Goal: Check status: Check status

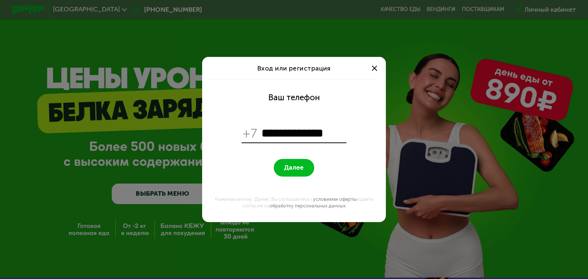
type input "**********"
click at [294, 171] on span "Далее" at bounding box center [293, 168] width 19 height 8
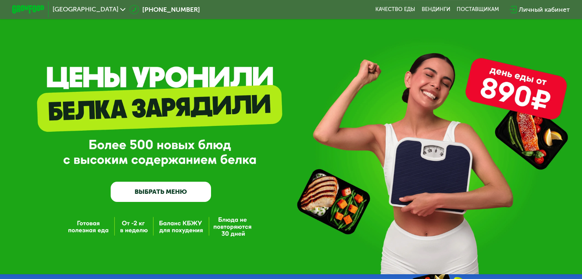
click at [557, 9] on div "Личный кабинет" at bounding box center [544, 10] width 51 height 10
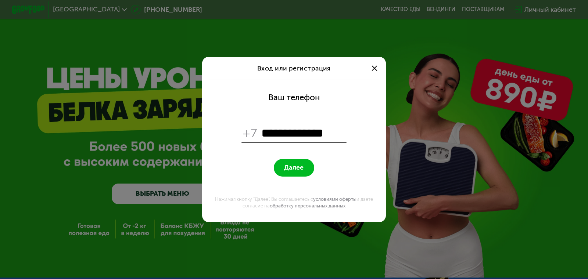
type input "**********"
click at [307, 170] on button "Далее" at bounding box center [294, 168] width 41 height 18
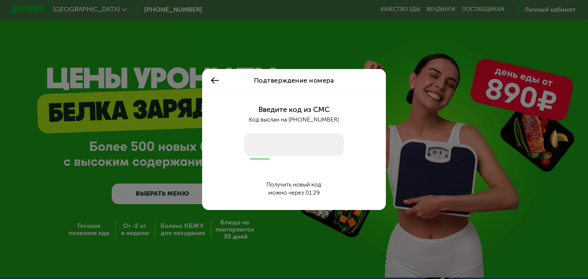
click at [281, 140] on input "number" at bounding box center [294, 144] width 100 height 23
type input "****"
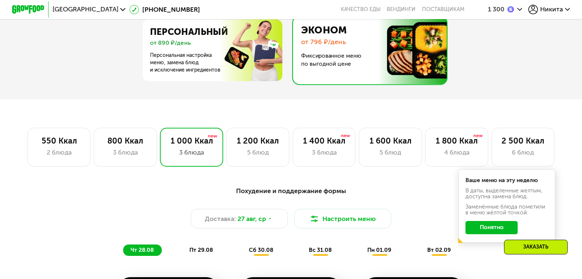
scroll to position [441, 0]
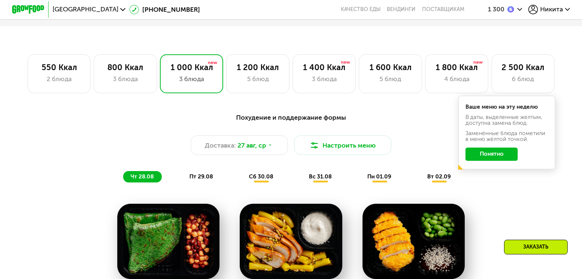
click at [509, 160] on button "Понятно" at bounding box center [492, 154] width 52 height 13
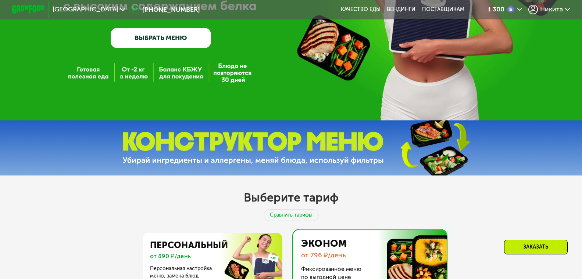
scroll to position [74, 0]
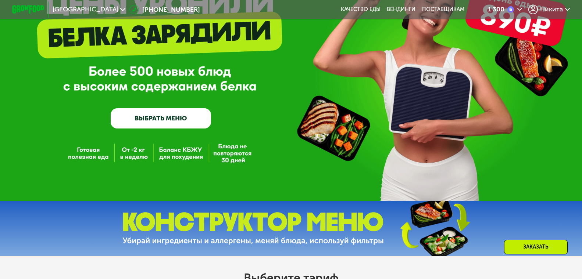
click at [570, 7] on icon at bounding box center [567, 9] width 5 height 5
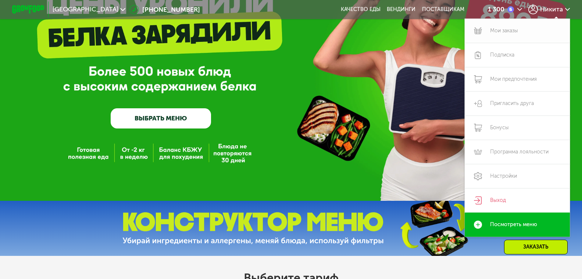
click at [514, 29] on link "Мои заказы" at bounding box center [517, 31] width 105 height 24
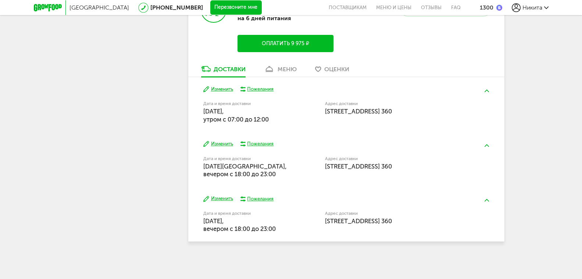
click at [219, 88] on button "Изменить" at bounding box center [218, 89] width 30 height 7
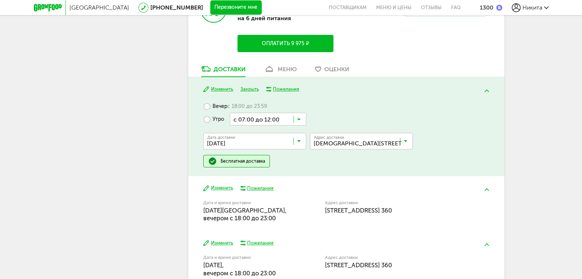
click at [249, 90] on button "Закрыть" at bounding box center [250, 89] width 18 height 7
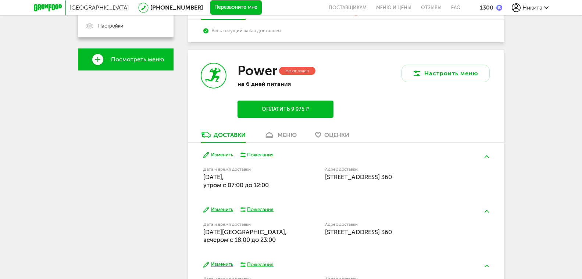
scroll to position [211, 0]
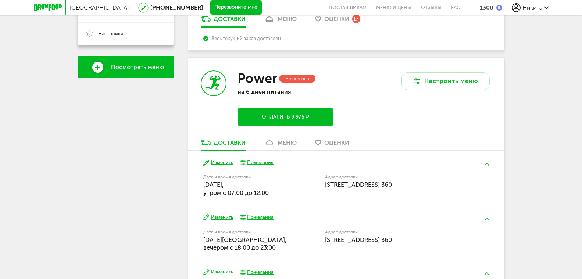
click at [286, 145] on div "меню" at bounding box center [287, 142] width 19 height 7
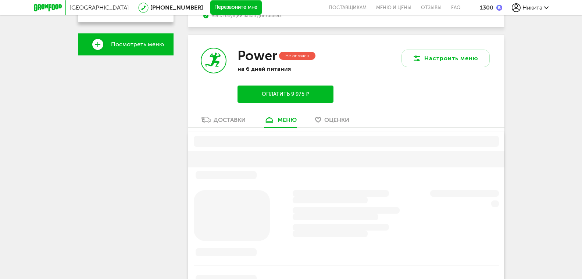
scroll to position [250, 0]
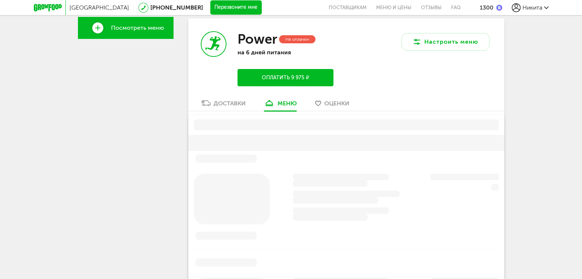
click at [334, 103] on span "Оценки" at bounding box center [336, 103] width 25 height 7
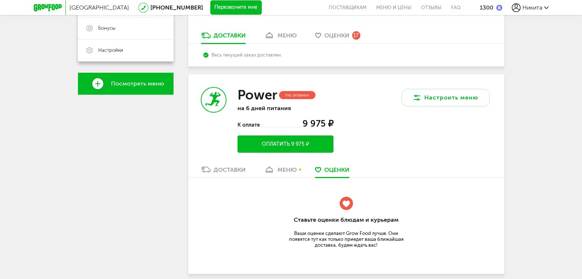
scroll to position [182, 0]
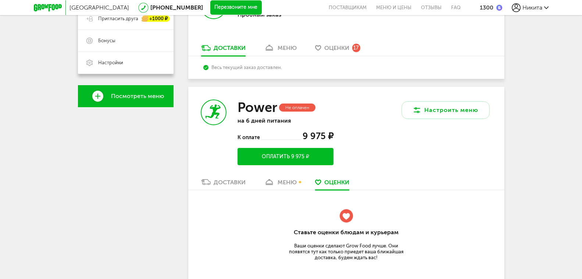
click at [286, 182] on div "меню" at bounding box center [287, 182] width 19 height 7
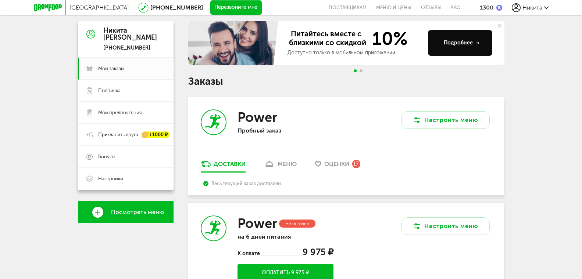
scroll to position [147, 0]
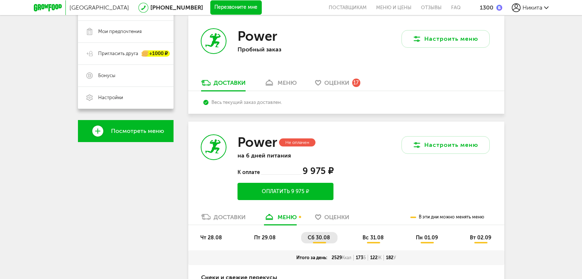
drag, startPoint x: 226, startPoint y: 82, endPoint x: 227, endPoint y: 89, distance: 7.0
click at [226, 82] on div "Доставки" at bounding box center [230, 82] width 32 height 7
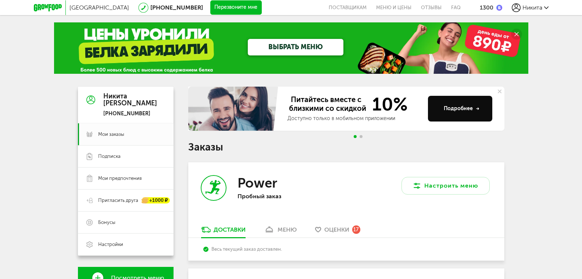
click at [501, 93] on icon at bounding box center [500, 92] width 4 height 4
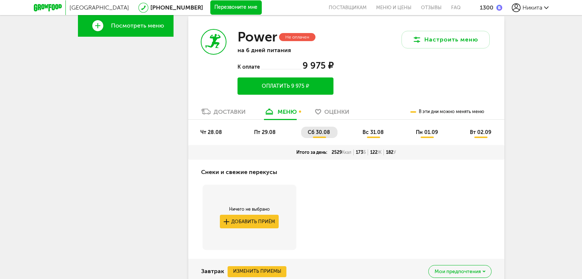
scroll to position [294, 0]
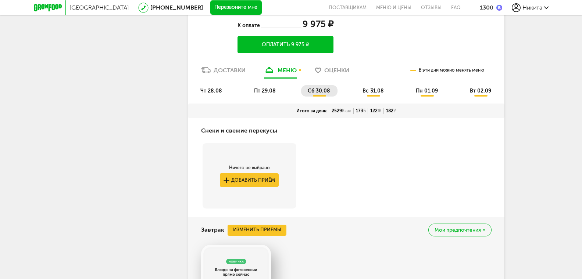
click at [224, 73] on div "Доставки" at bounding box center [230, 70] width 32 height 7
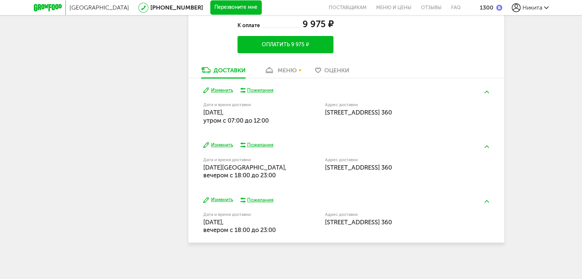
click at [262, 145] on div "Пожелания" at bounding box center [260, 145] width 26 height 7
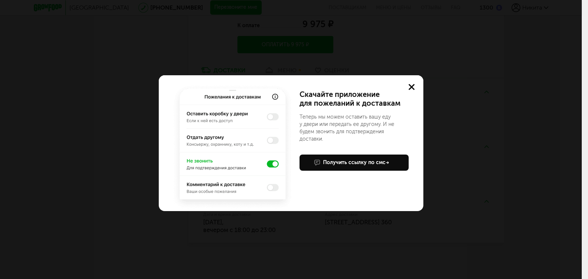
click at [413, 86] on use at bounding box center [412, 87] width 6 height 6
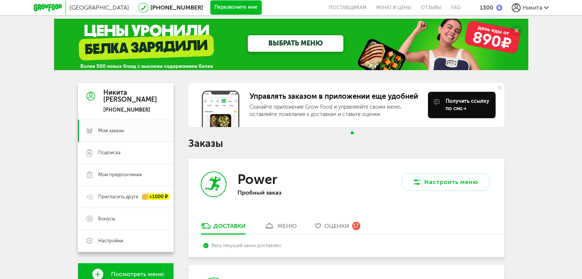
scroll to position [1, 0]
